Goal: Task Accomplishment & Management: Manage account settings

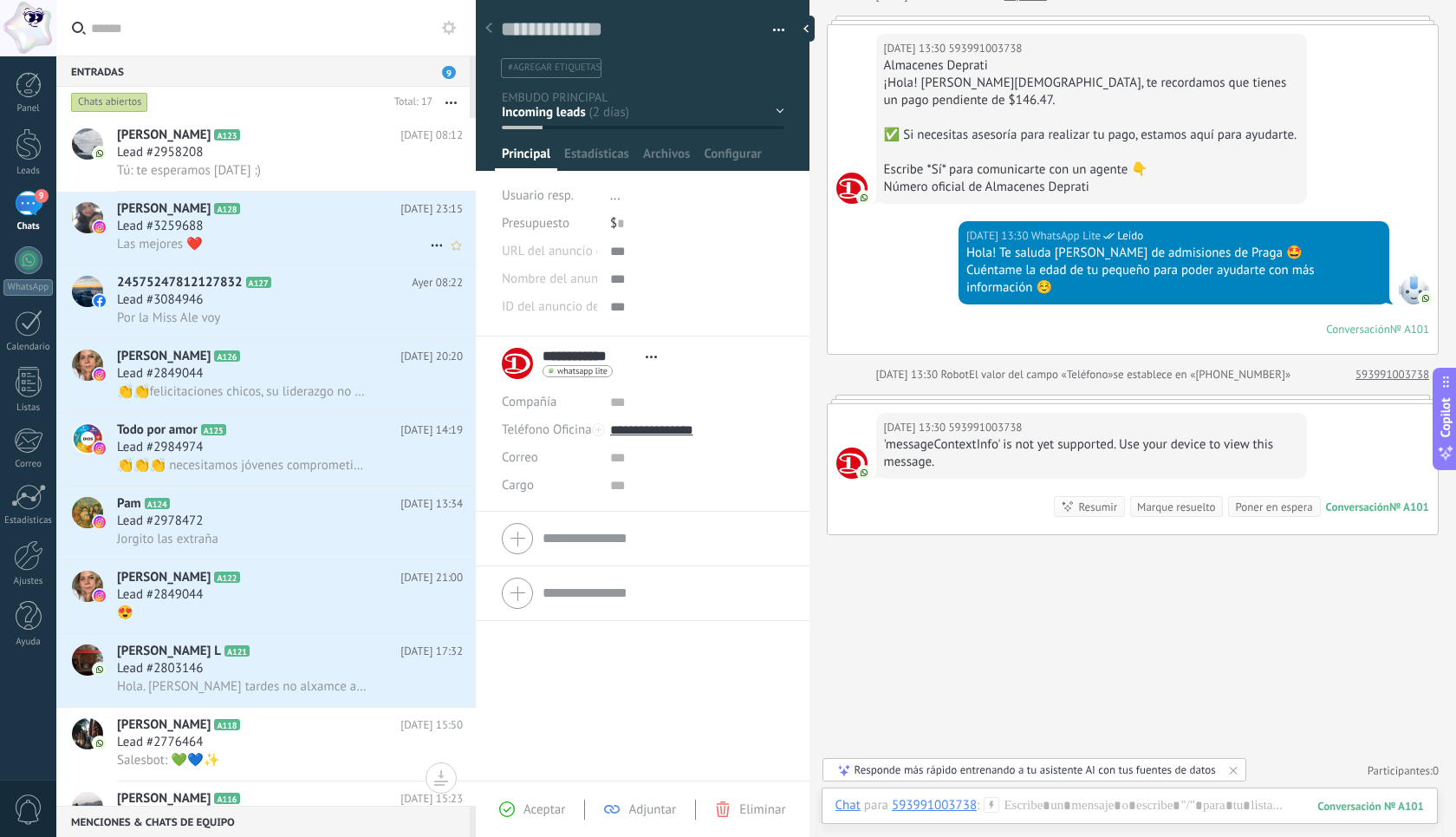
click at [389, 213] on h2 "[PERSON_NAME] A128" at bounding box center [258, 209] width 284 height 17
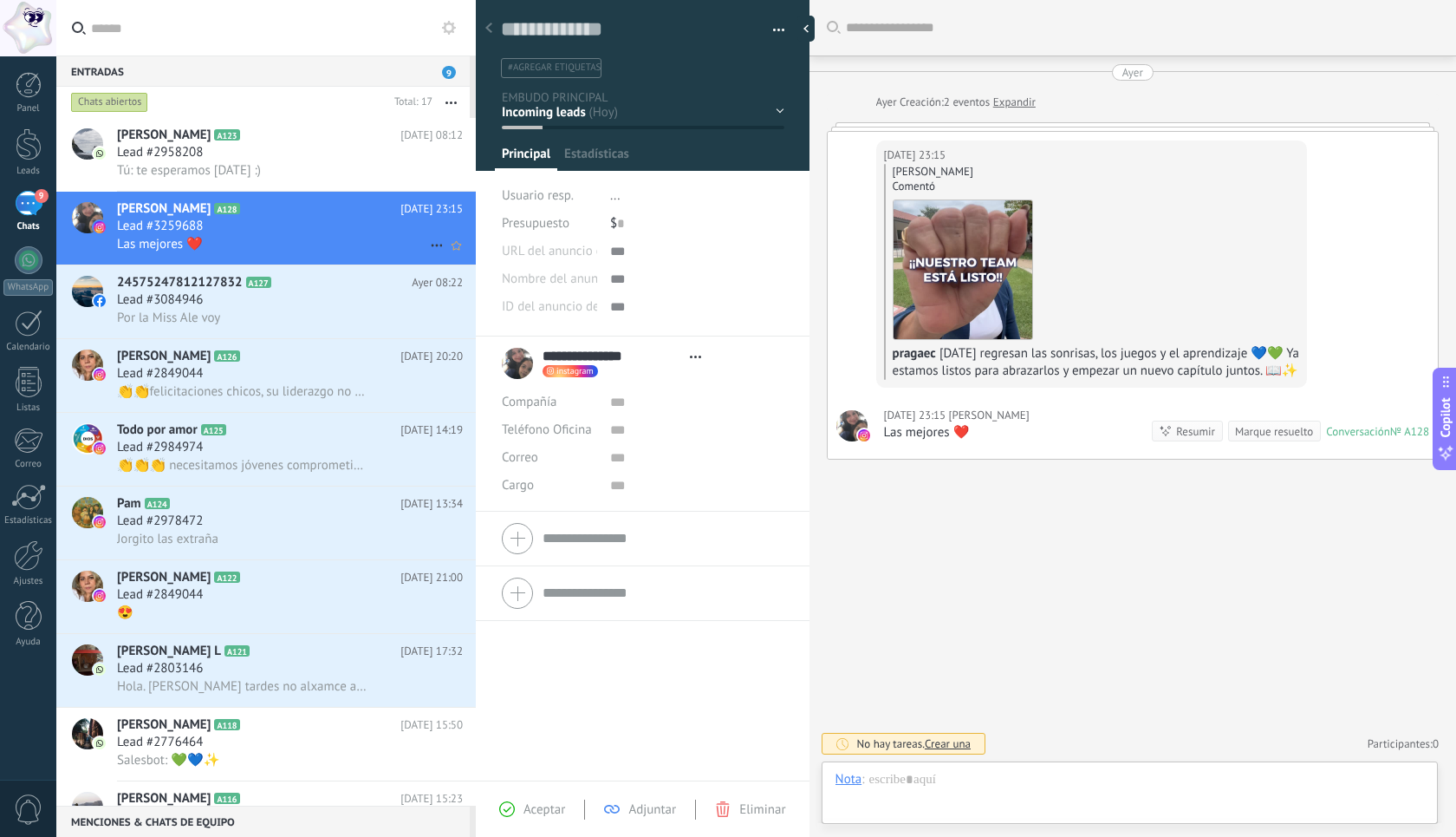
type textarea "**********"
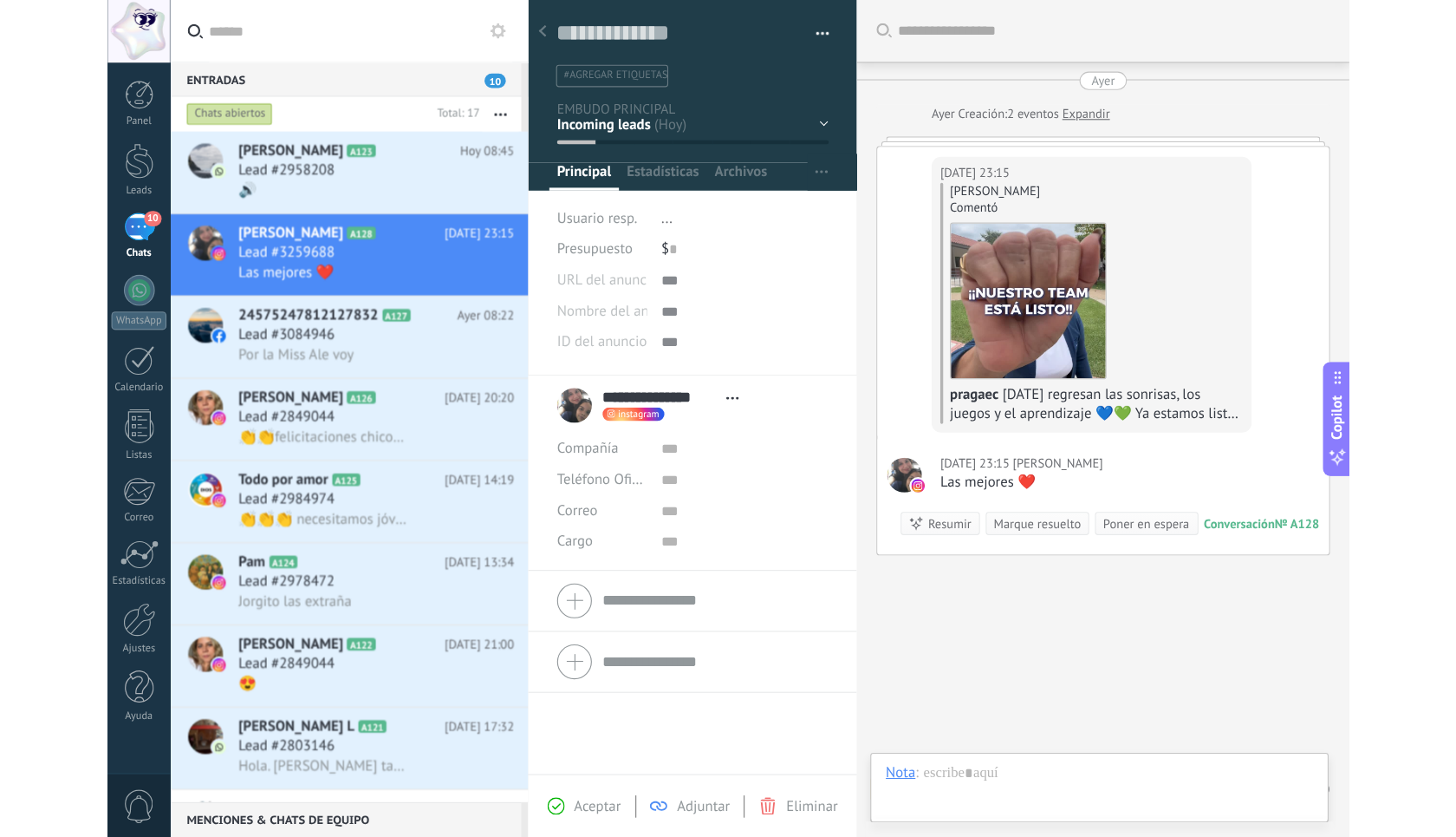
scroll to position [26, 0]
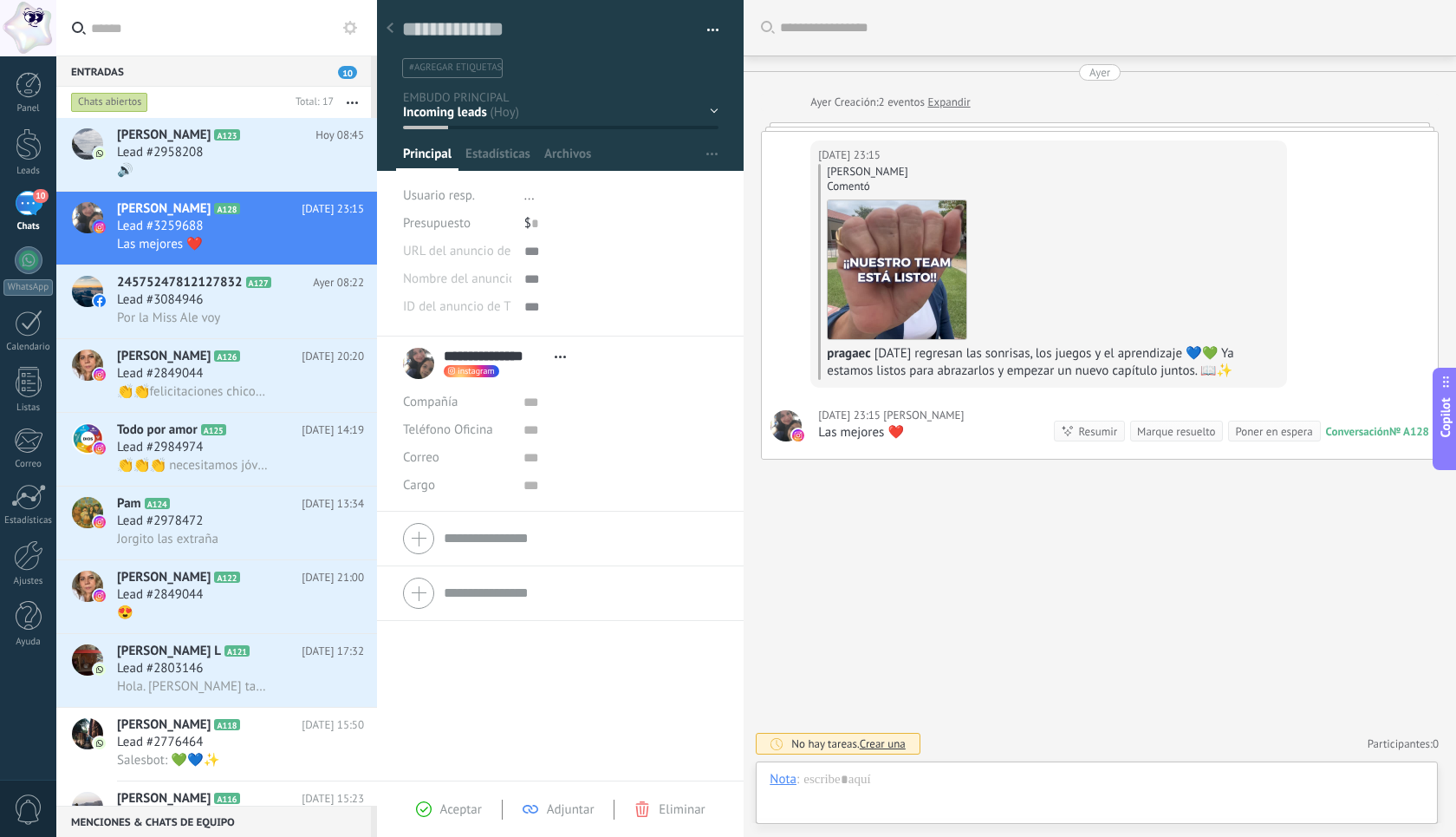
type textarea "**********"
